Goal: Navigation & Orientation: Go to known website

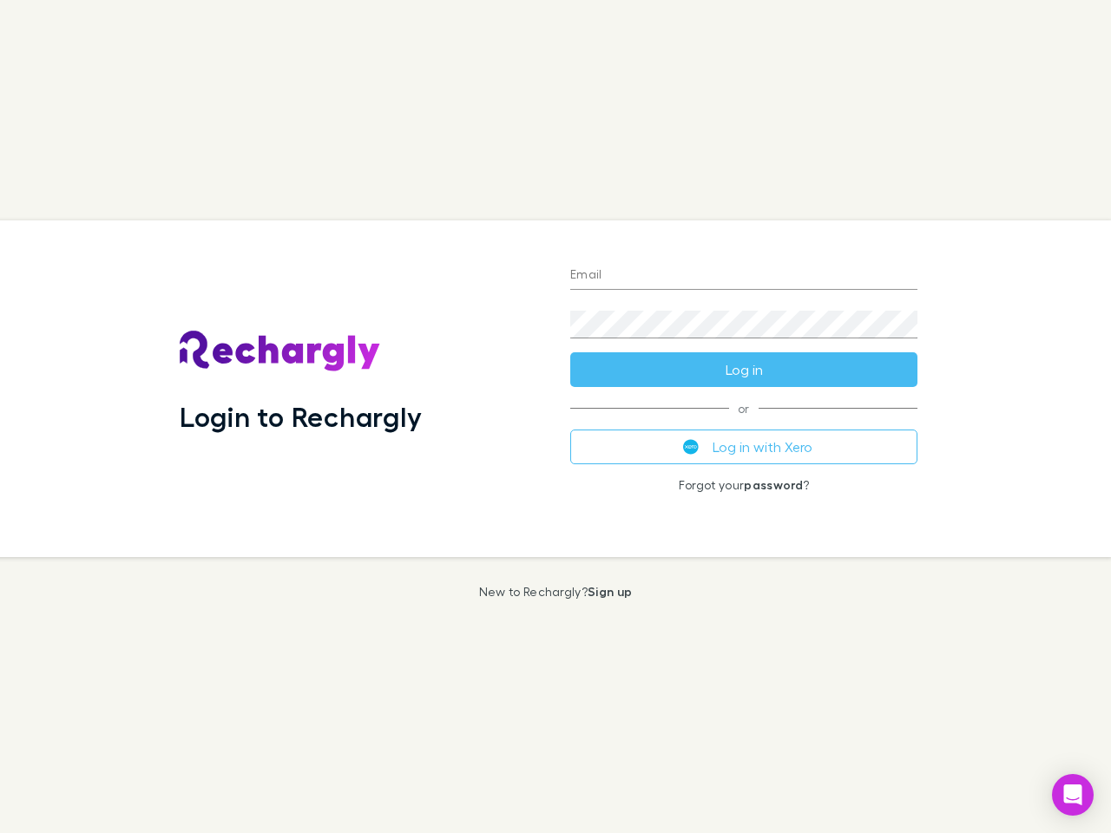
click at [555, 416] on div "Login to Rechargly" at bounding box center [361, 388] width 390 height 337
click at [744, 276] on input "Email" at bounding box center [743, 276] width 347 height 28
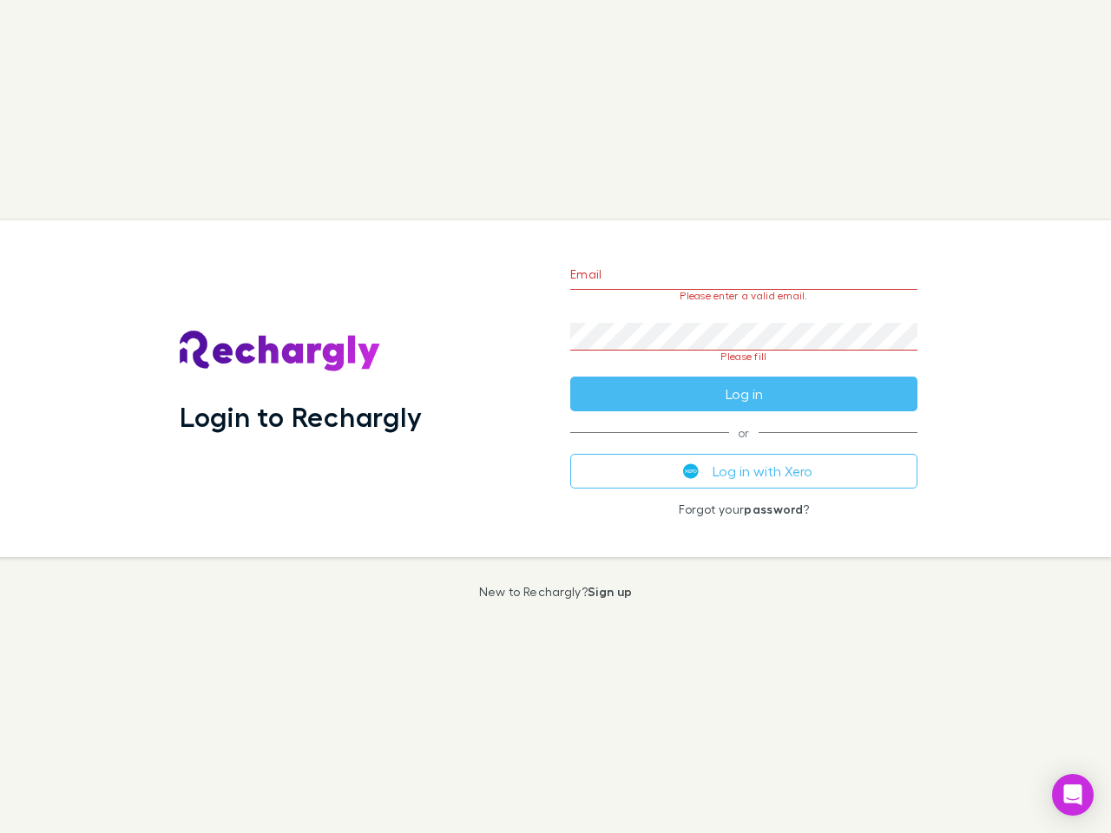
click at [744, 370] on form "Email Please enter a valid email. Password Please fill Log in" at bounding box center [743, 329] width 347 height 163
click at [744, 447] on div "Email Please enter a valid email. Password Please fill Log in or Log in with Xe…" at bounding box center [743, 388] width 375 height 337
click at [1072, 795] on icon "Open Intercom Messenger" at bounding box center [1073, 794] width 18 height 21
